Goal: Information Seeking & Learning: Learn about a topic

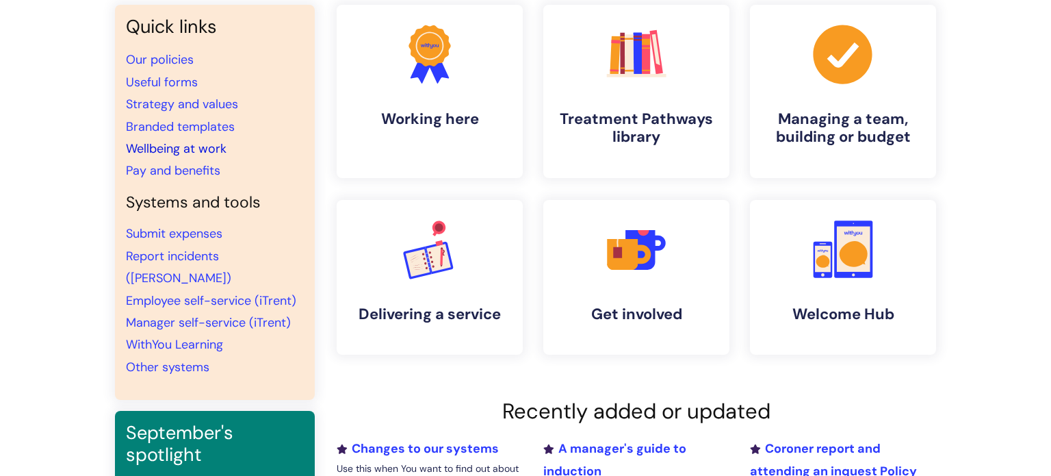
scroll to position [119, 0]
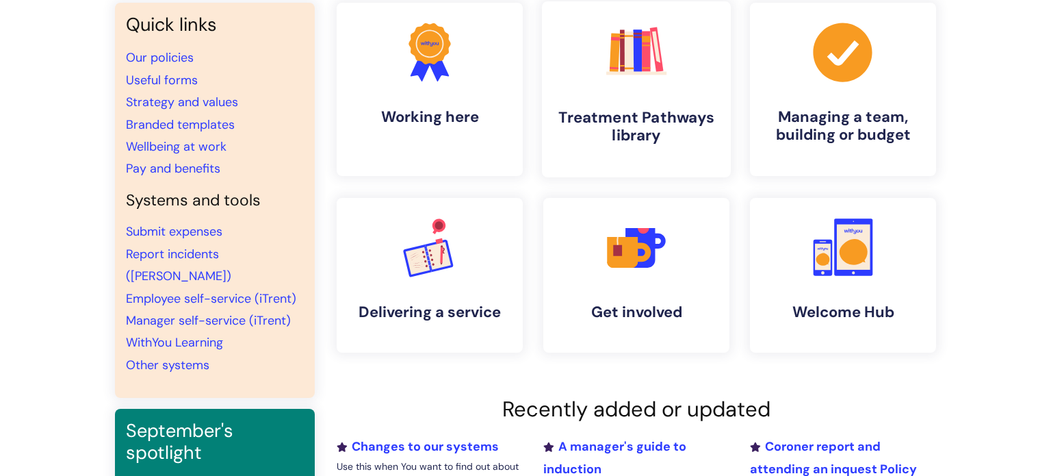
click at [648, 125] on h4 "Treatment Pathways library" at bounding box center [636, 126] width 167 height 37
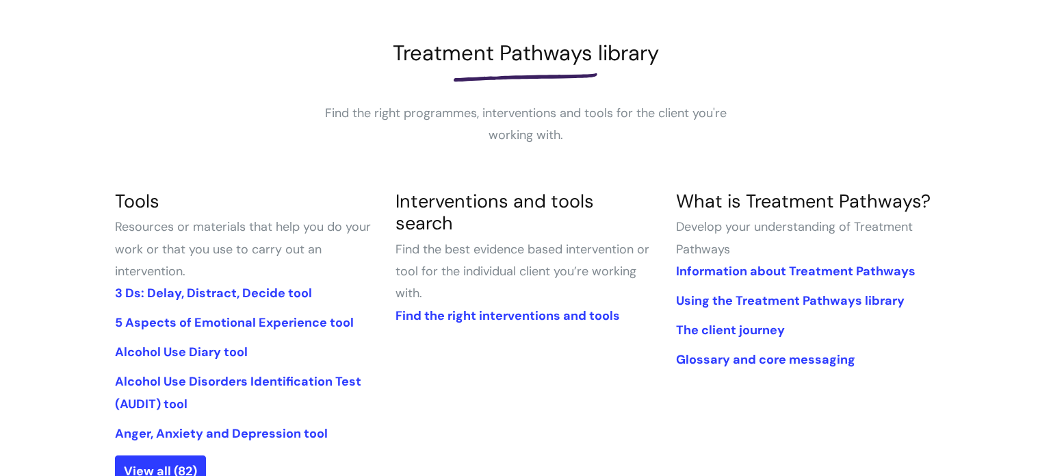
scroll to position [200, 0]
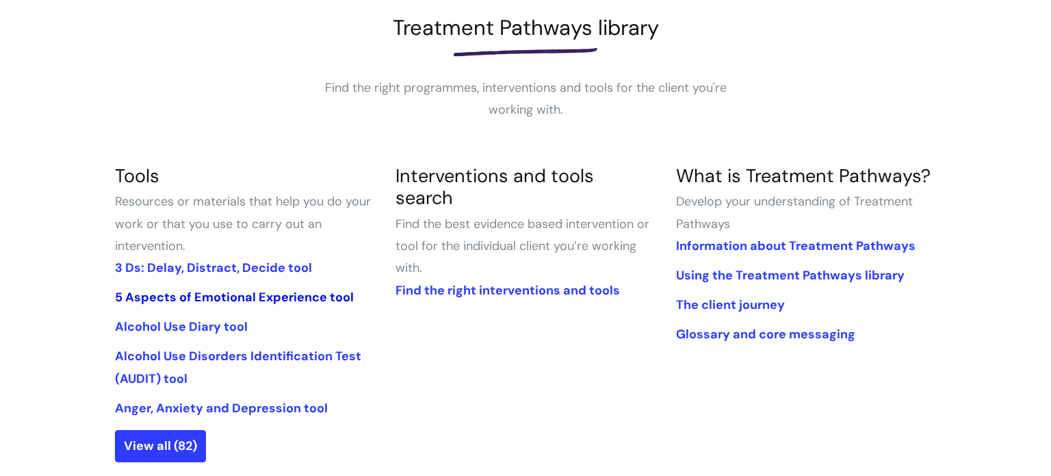
click at [231, 297] on link "5 Aspects of Emotional Experience tool" at bounding box center [234, 297] width 239 height 16
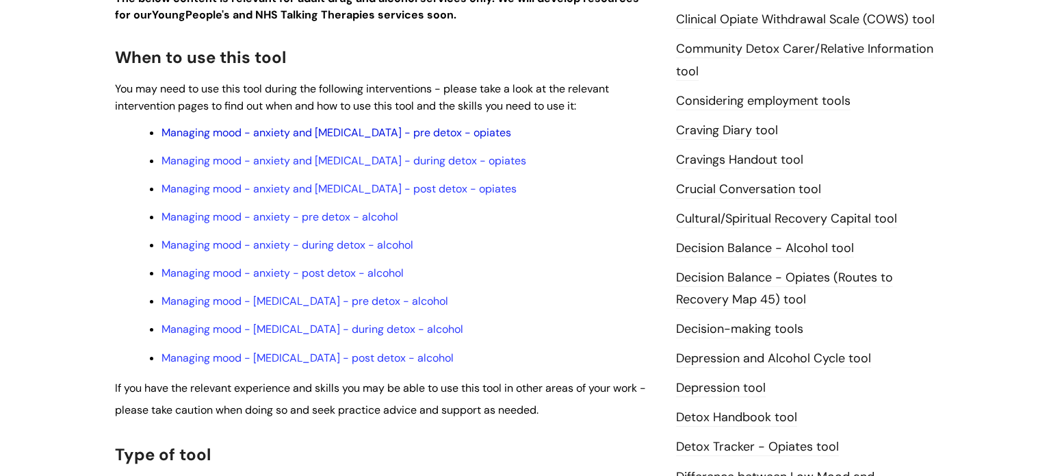
scroll to position [444, 0]
click at [328, 223] on link "Managing mood - anxiety - pre detox - alcohol" at bounding box center [280, 216] width 237 height 14
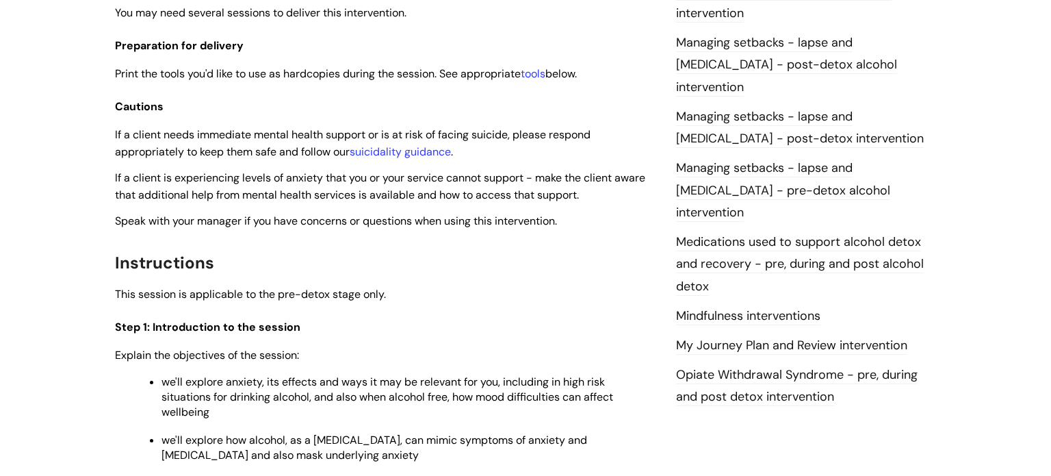
scroll to position [1331, 0]
